Goal: Transaction & Acquisition: Purchase product/service

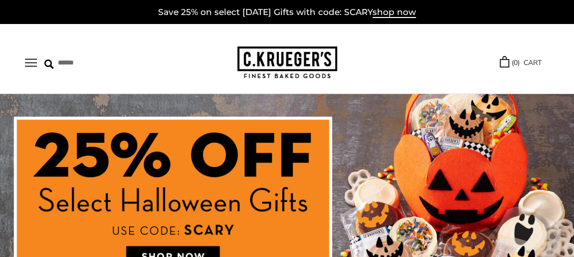
click at [37, 62] on button "Open navigation" at bounding box center [31, 62] width 12 height 8
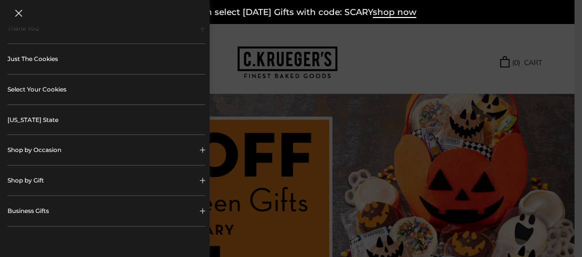
scroll to position [200, 0]
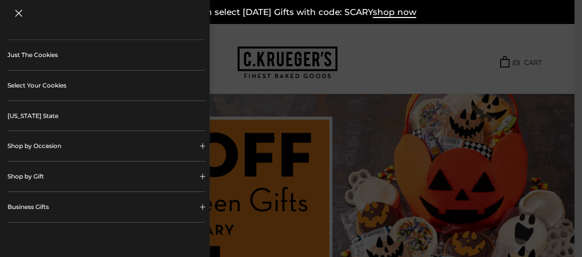
click at [40, 142] on button "Shop by Occasion" at bounding box center [106, 146] width 198 height 30
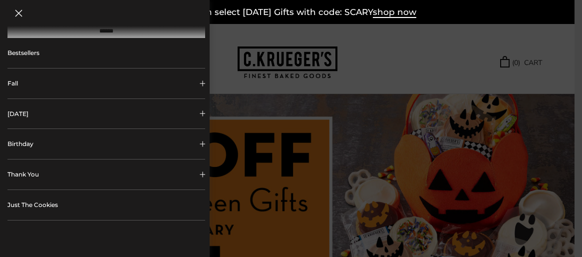
scroll to position [0, 0]
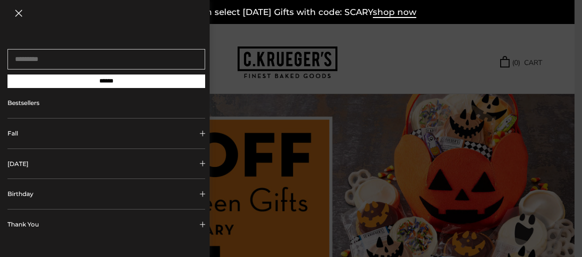
click at [44, 105] on link "Bestsellers" at bounding box center [106, 103] width 198 height 30
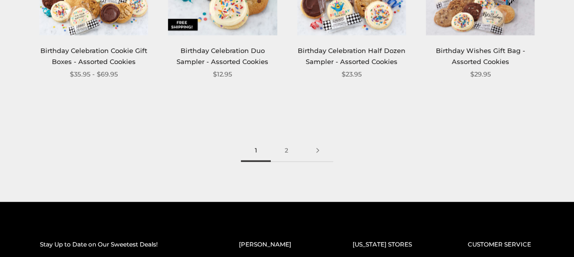
scroll to position [1148, 0]
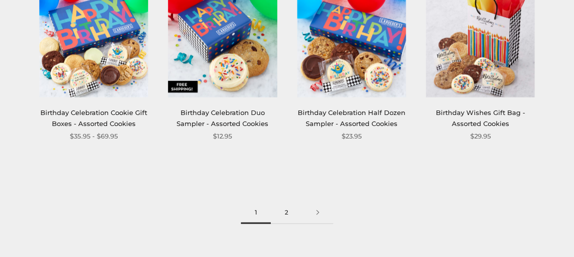
click at [289, 224] on link "2" at bounding box center [286, 212] width 31 height 22
